Goal: Check status: Check status

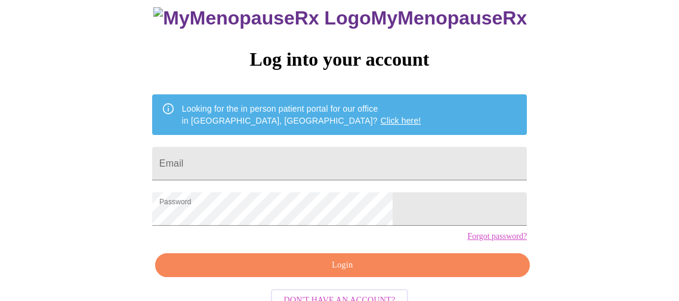
scroll to position [80, 0]
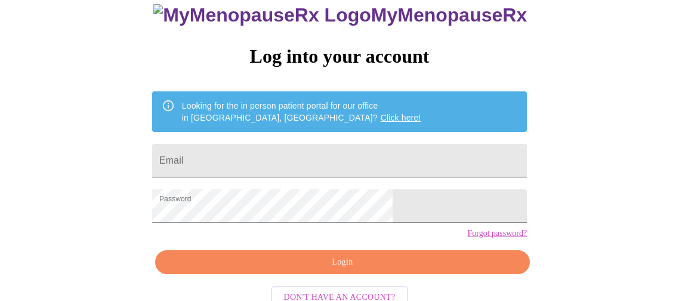
click at [390, 161] on input "Email" at bounding box center [339, 160] width 375 height 33
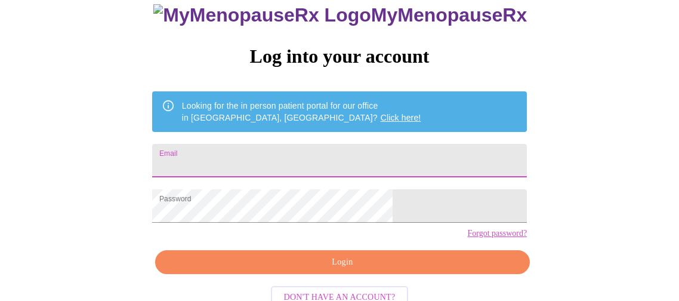
type input "[EMAIL_ADDRESS][DOMAIN_NAME]"
click at [341, 270] on span "Login" at bounding box center [342, 262] width 347 height 15
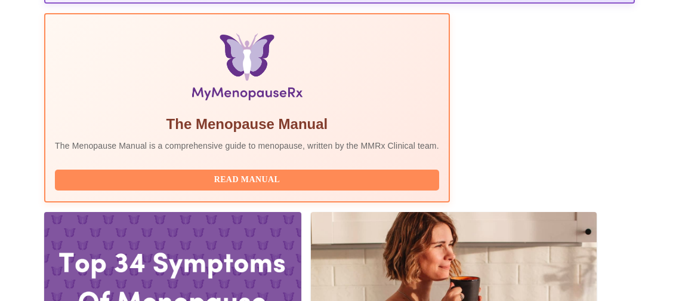
scroll to position [386, 0]
